Goal: Task Accomplishment & Management: Manage account settings

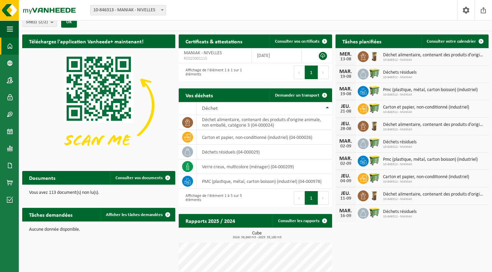
scroll to position [9, 0]
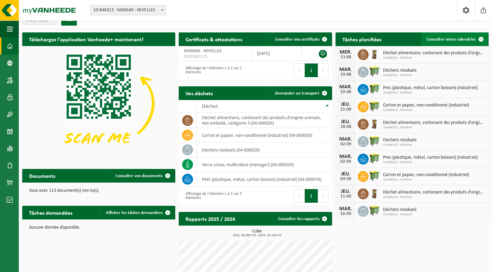
click at [451, 38] on span "Consulter votre calendrier" at bounding box center [451, 39] width 49 height 4
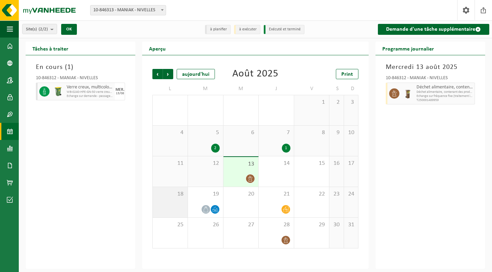
click at [176, 200] on div "18" at bounding box center [170, 202] width 35 height 30
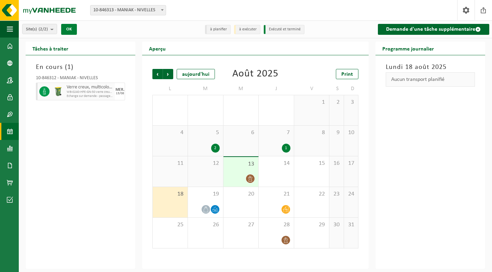
click at [69, 28] on button "OK" at bounding box center [69, 29] width 16 height 11
click at [12, 46] on span at bounding box center [10, 46] width 6 height 17
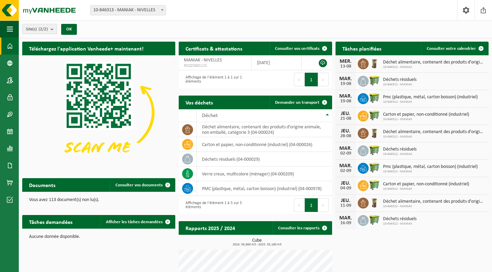
click at [43, 28] on count "(2/2)" at bounding box center [43, 29] width 9 height 4
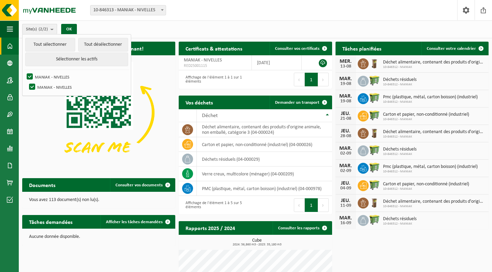
click at [49, 29] on button "Site(s) (2/2)" at bounding box center [39, 29] width 35 height 10
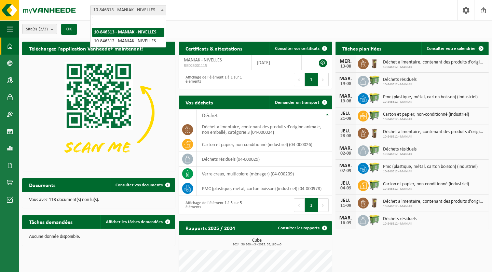
click at [159, 13] on span at bounding box center [162, 9] width 7 height 9
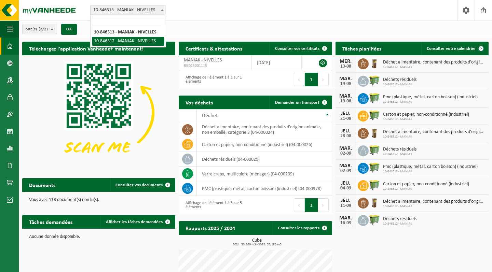
select select "115943"
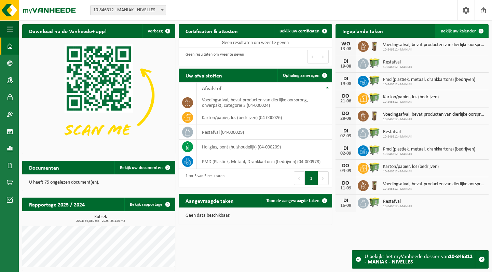
click at [466, 29] on span "Bekijk uw kalender" at bounding box center [458, 31] width 35 height 4
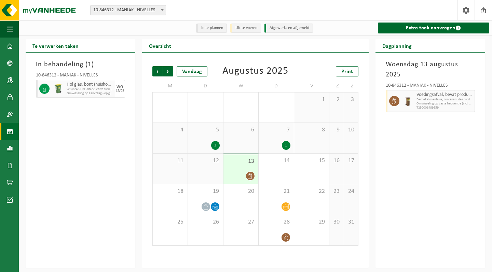
click at [211, 137] on div "5 2" at bounding box center [205, 138] width 35 height 30
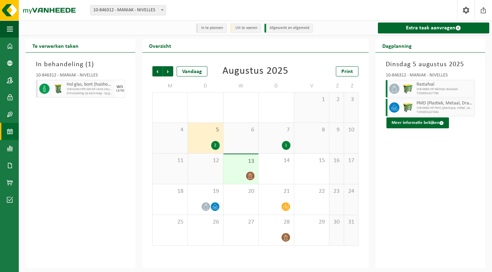
click at [284, 137] on div "7 1" at bounding box center [276, 138] width 35 height 30
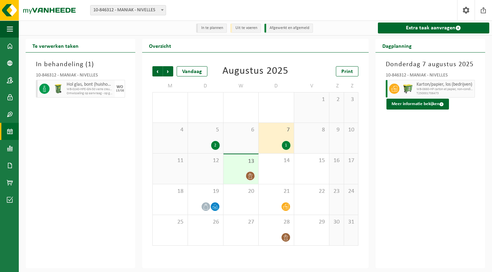
click at [245, 169] on div "13" at bounding box center [241, 170] width 35 height 30
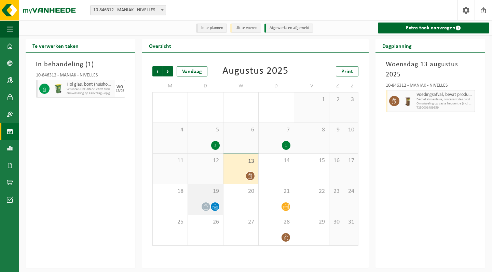
click at [212, 207] on icon at bounding box center [215, 207] width 6 height 6
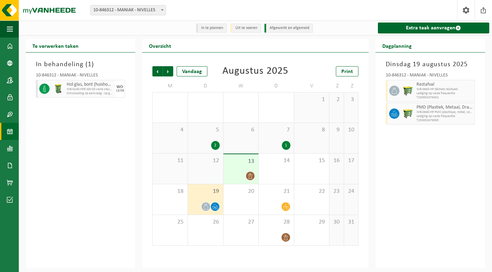
click at [143, 9] on span "10-846312 - MANIAK - NIVELLES" at bounding box center [128, 10] width 75 height 10
select select "115944"
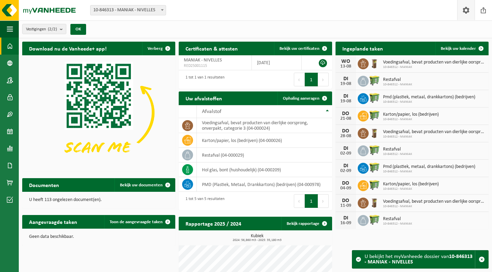
click at [464, 12] on span at bounding box center [466, 10] width 10 height 20
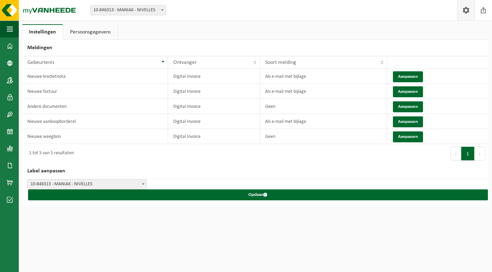
click at [82, 34] on link "Persoonsgegevens" at bounding box center [90, 32] width 54 height 16
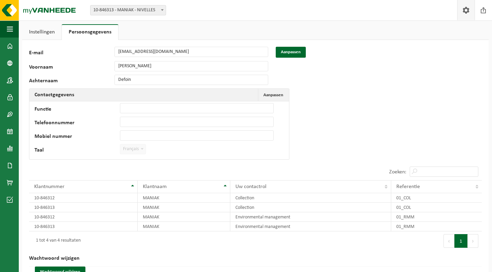
click at [44, 33] on link "Instellingen" at bounding box center [41, 32] width 39 height 16
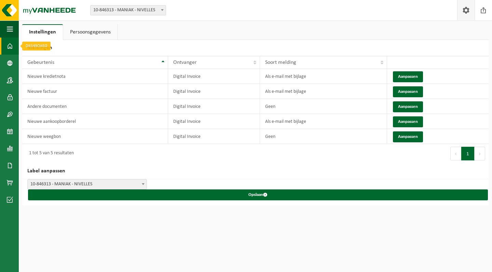
click at [9, 44] on span at bounding box center [10, 46] width 6 height 17
